Goal: Find specific page/section: Find specific page/section

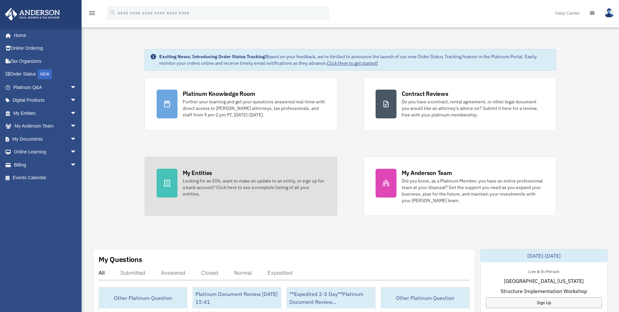
click at [188, 177] on div "My Entities Looking for an EIN, want to make an update to an entity, or sign up…" at bounding box center [254, 182] width 143 height 28
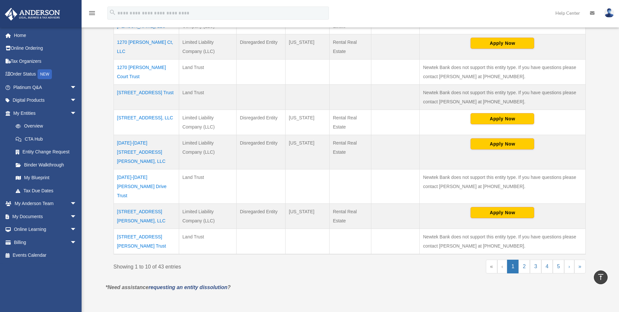
scroll to position [229, 0]
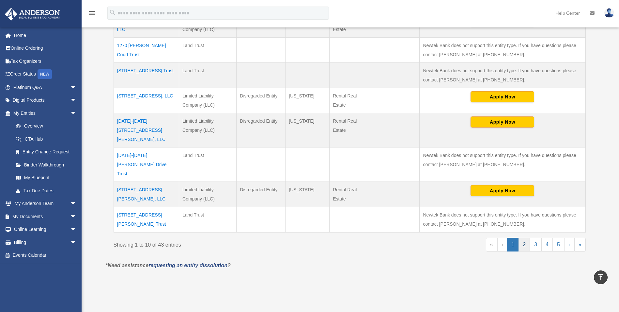
click at [524, 237] on link "2" at bounding box center [524, 244] width 11 height 14
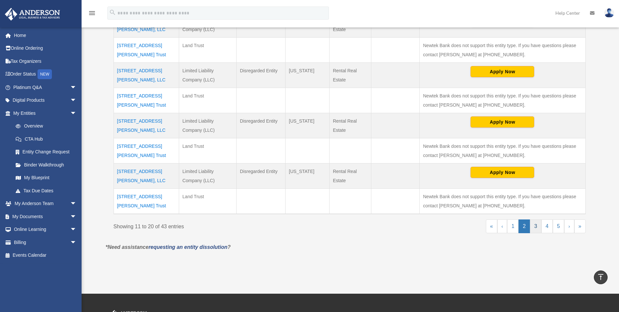
click at [536, 227] on link "3" at bounding box center [535, 226] width 11 height 14
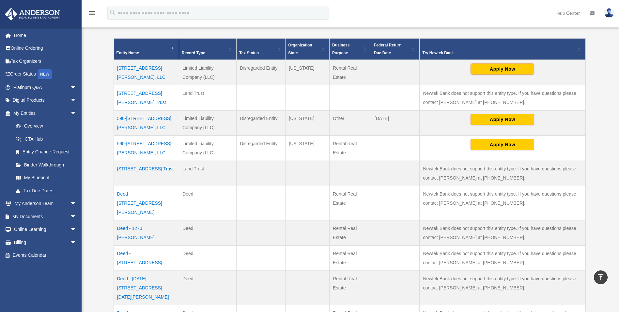
scroll to position [261, 0]
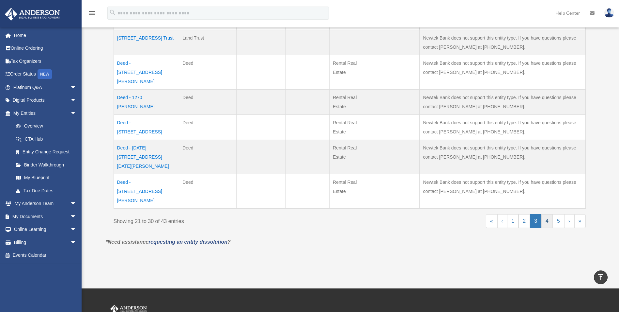
click at [550, 214] on link "4" at bounding box center [547, 221] width 11 height 14
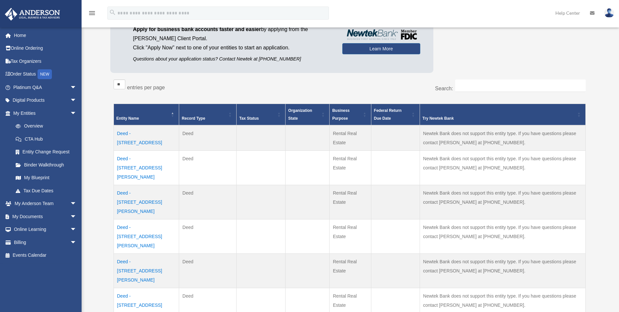
scroll to position [294, 0]
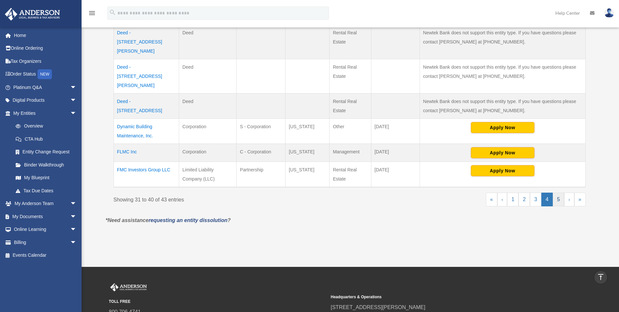
click at [557, 192] on link "5" at bounding box center [558, 199] width 11 height 14
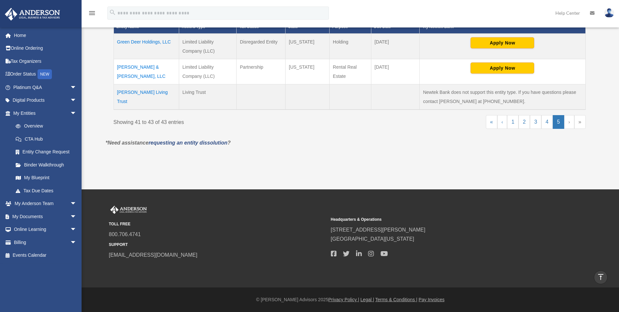
scroll to position [157, 0]
click at [136, 69] on td "Pando & Lohr, LLC" at bounding box center [147, 71] width 66 height 25
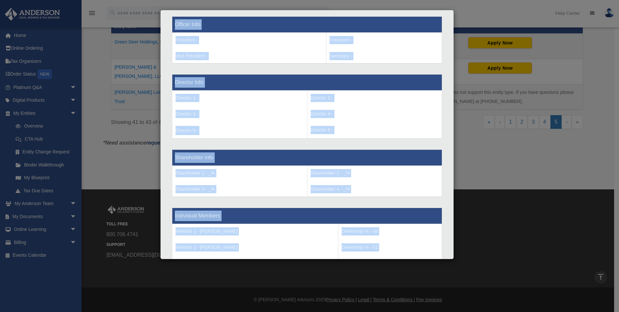
scroll to position [402, 0]
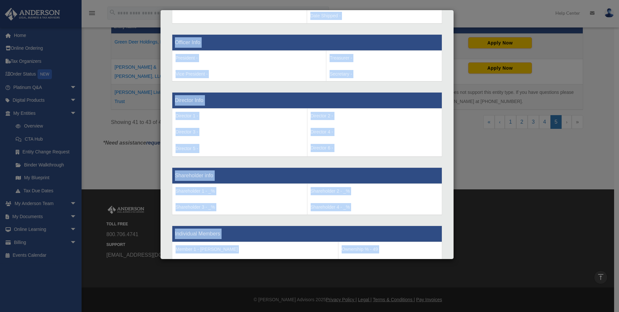
drag, startPoint x: 242, startPoint y: 227, endPoint x: 184, endPoint y: 29, distance: 207.0
click at [184, 29] on div "Entity Name - Pando & Lohr, LLC Organization State - California Type - Limited …" at bounding box center [307, 62] width 261 height 634
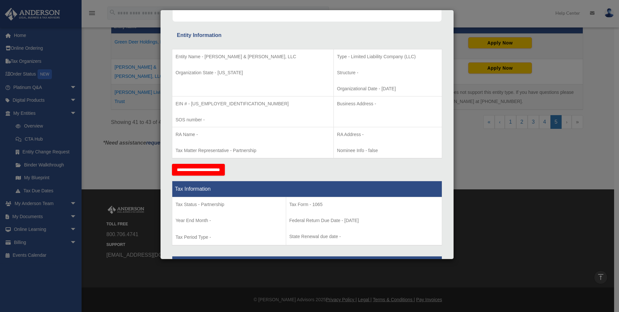
scroll to position [163, 0]
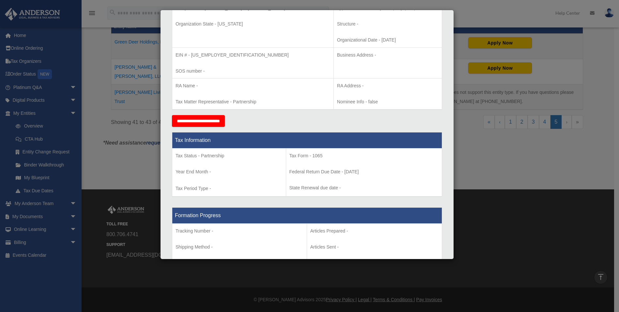
click at [525, 160] on div "Details × Articles Sent Organizational Date" at bounding box center [309, 156] width 619 height 312
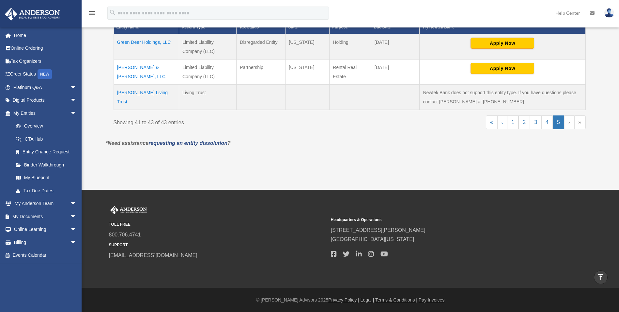
click at [144, 67] on td "Pando & Lohr, LLC" at bounding box center [147, 71] width 66 height 25
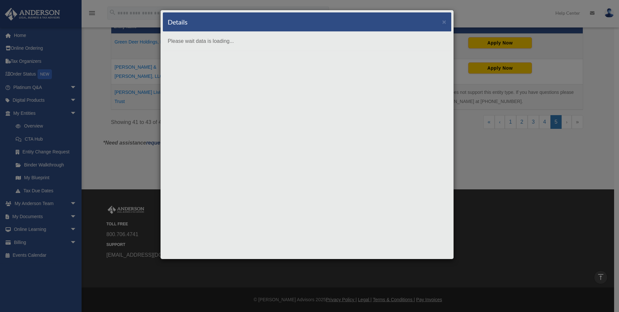
scroll to position [0, 0]
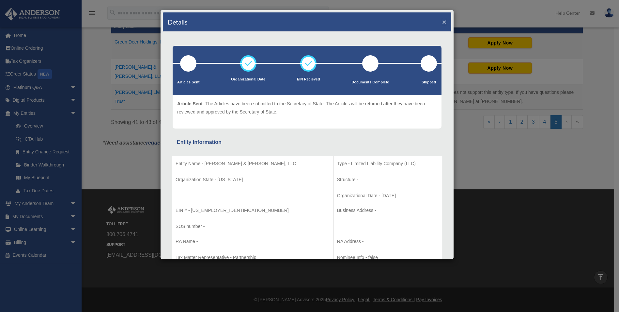
click at [442, 22] on button "×" at bounding box center [444, 21] width 4 height 7
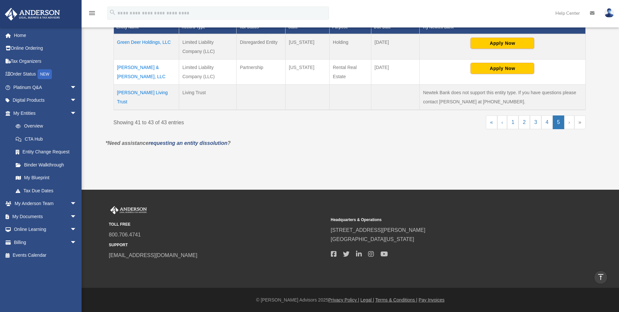
click at [122, 67] on td "Pando & Lohr, LLC" at bounding box center [147, 71] width 66 height 25
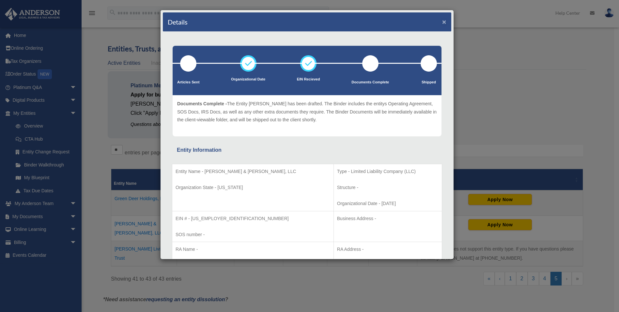
click at [442, 22] on button "×" at bounding box center [444, 21] width 4 height 7
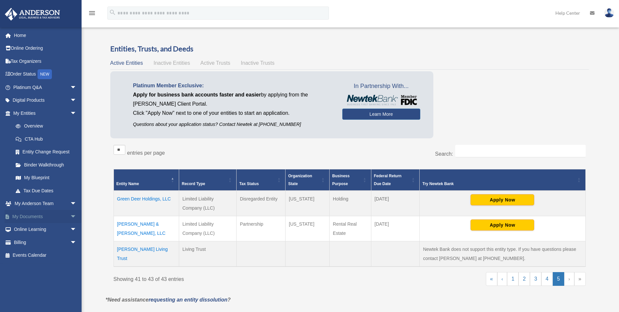
click at [31, 215] on link "My Documents arrow_drop_down" at bounding box center [46, 216] width 82 height 13
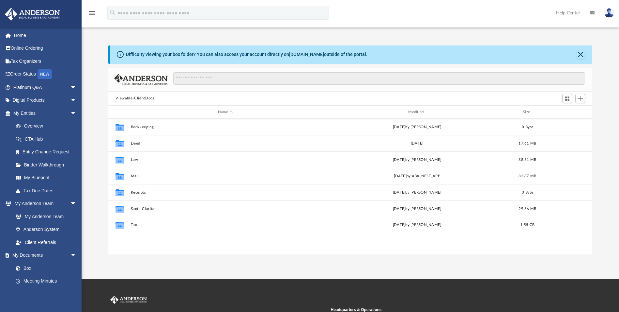
scroll to position [144, 479]
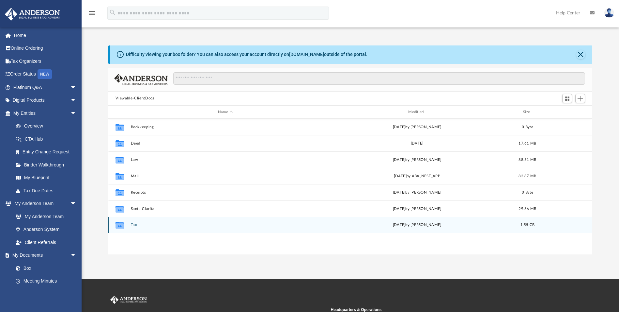
click at [135, 226] on button "Tax" at bounding box center [225, 225] width 189 height 4
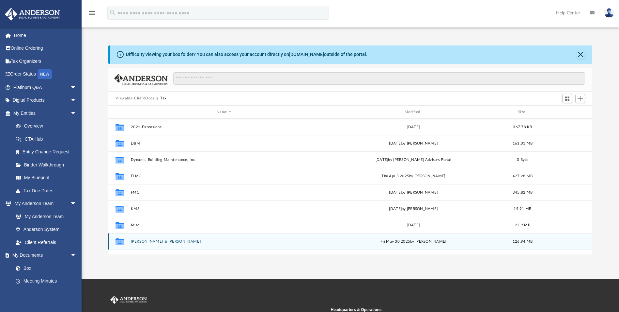
click at [135, 243] on button "[PERSON_NAME] & [PERSON_NAME]" at bounding box center [224, 241] width 187 height 4
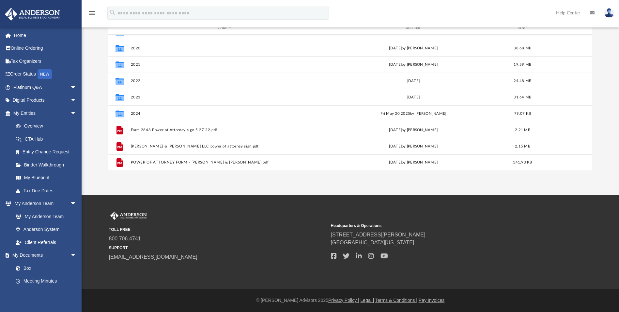
scroll to position [0, 0]
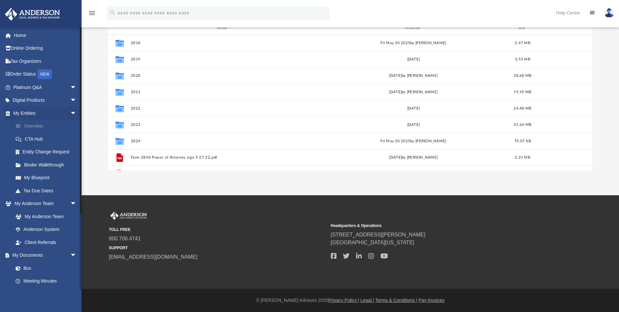
click at [28, 124] on link "Overview" at bounding box center [47, 126] width 77 height 13
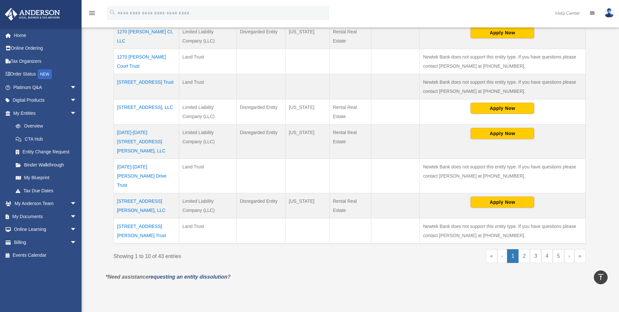
scroll to position [229, 0]
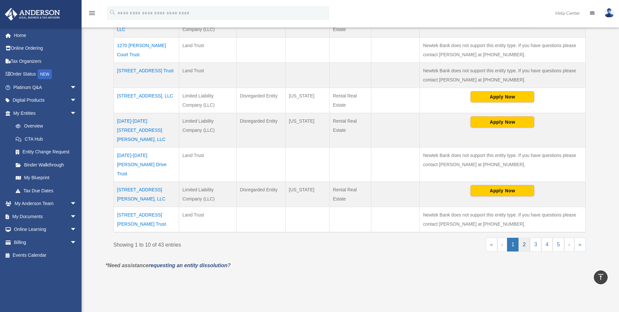
click at [526, 237] on link "2" at bounding box center [524, 244] width 11 height 14
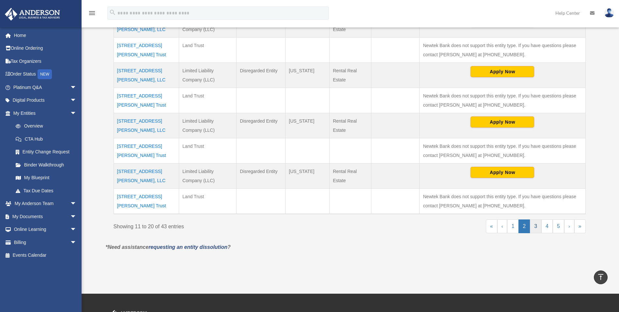
click at [539, 226] on link "3" at bounding box center [535, 226] width 11 height 14
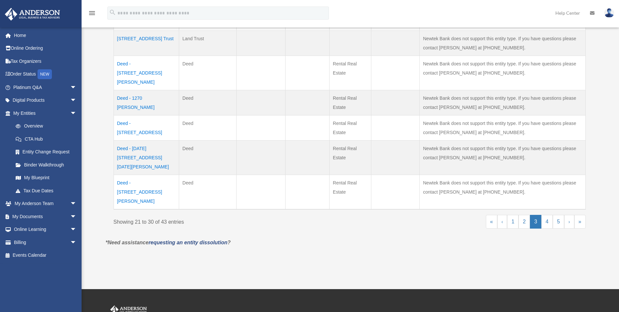
scroll to position [261, 0]
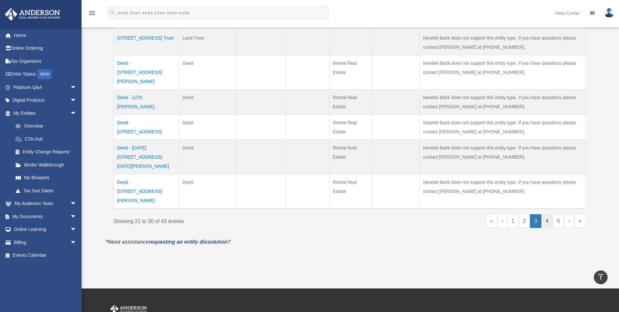
click at [550, 214] on link "4" at bounding box center [547, 221] width 11 height 14
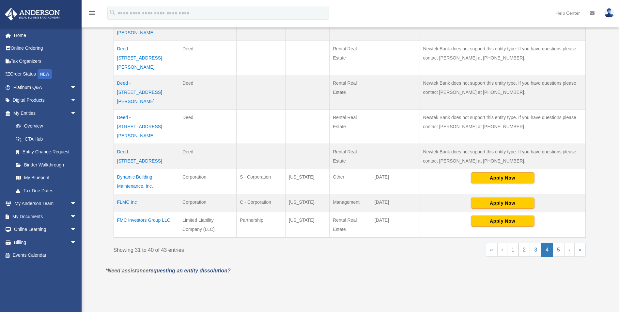
scroll to position [294, 0]
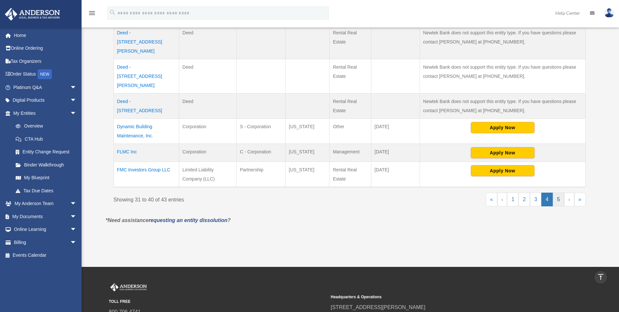
click at [558, 192] on link "5" at bounding box center [558, 199] width 11 height 14
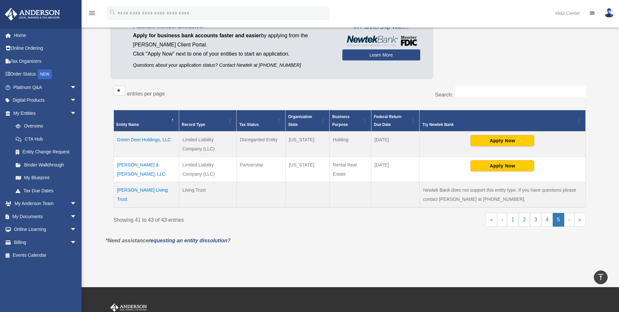
scroll to position [59, 0]
click at [140, 189] on td "[PERSON_NAME] Living Trust" at bounding box center [147, 194] width 66 height 25
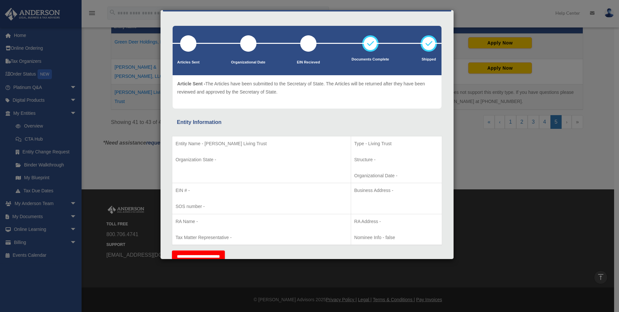
scroll to position [0, 0]
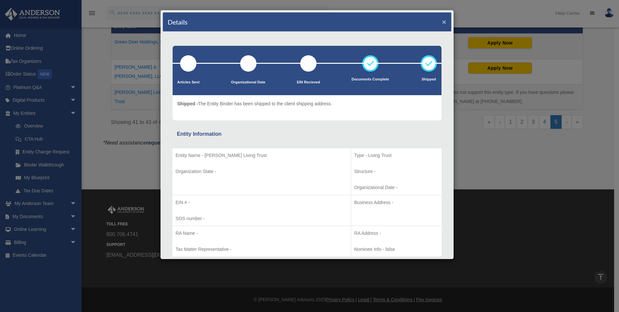
click at [442, 23] on button "×" at bounding box center [444, 21] width 4 height 7
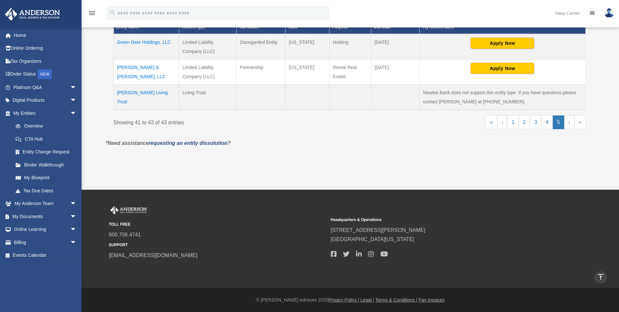
click at [134, 67] on td "Pando & Lohr, LLC" at bounding box center [147, 71] width 66 height 25
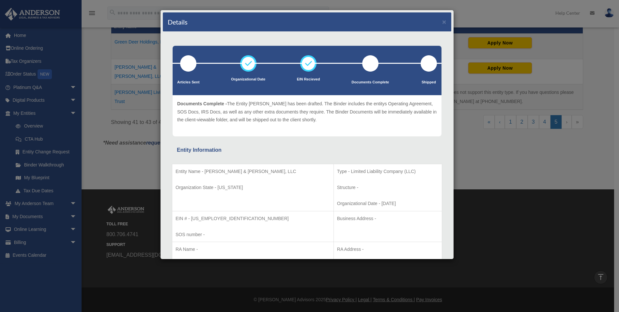
scroll to position [65, 0]
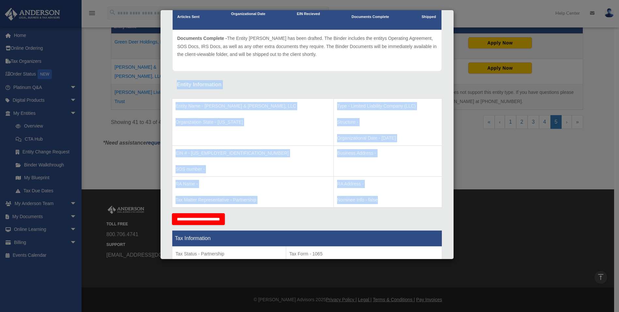
drag, startPoint x: 176, startPoint y: 82, endPoint x: 420, endPoint y: 200, distance: 270.9
click at [376, 190] on td "RA Address - Nominee Info - false" at bounding box center [388, 191] width 108 height 31
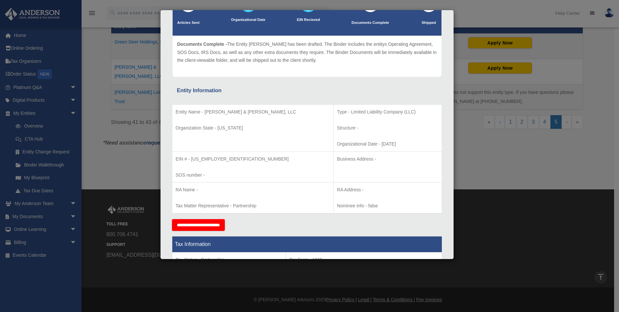
scroll to position [27, 0]
